Goal: Find specific page/section: Find specific page/section

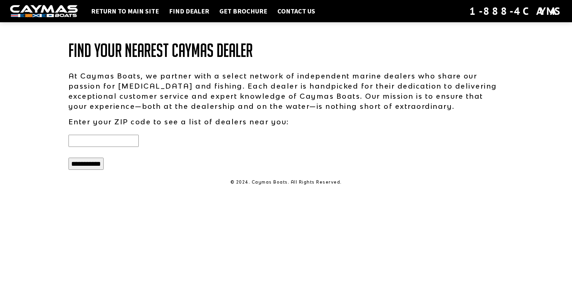
click at [126, 139] on input "text" at bounding box center [103, 141] width 70 height 12
type input "*****"
click at [94, 164] on input "**********" at bounding box center [85, 164] width 35 height 12
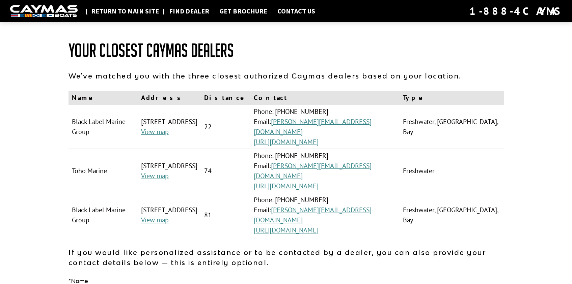
click at [131, 12] on link "Return to main site" at bounding box center [125, 11] width 75 height 9
